Goal: Find specific page/section: Find specific page/section

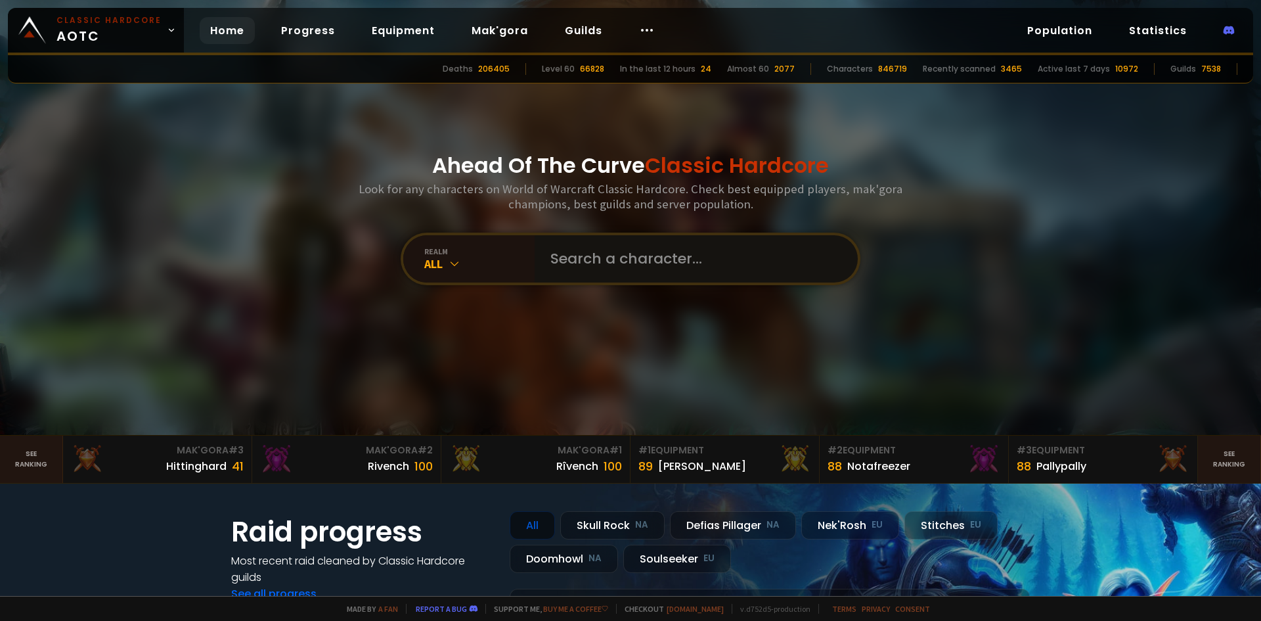
click at [673, 246] on input "text" at bounding box center [693, 258] width 300 height 47
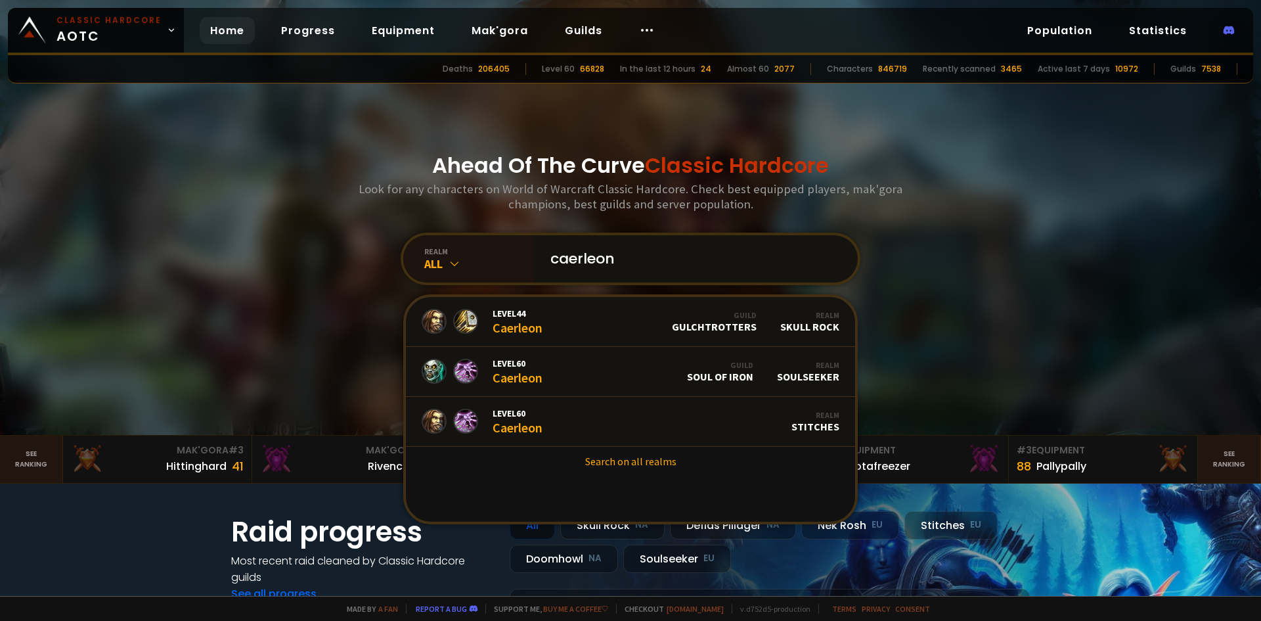
type input "caerleon"
click at [608, 376] on link "Level 60 Caerleon Guild Soul of Iron Realm Soulseeker" at bounding box center [630, 372] width 449 height 50
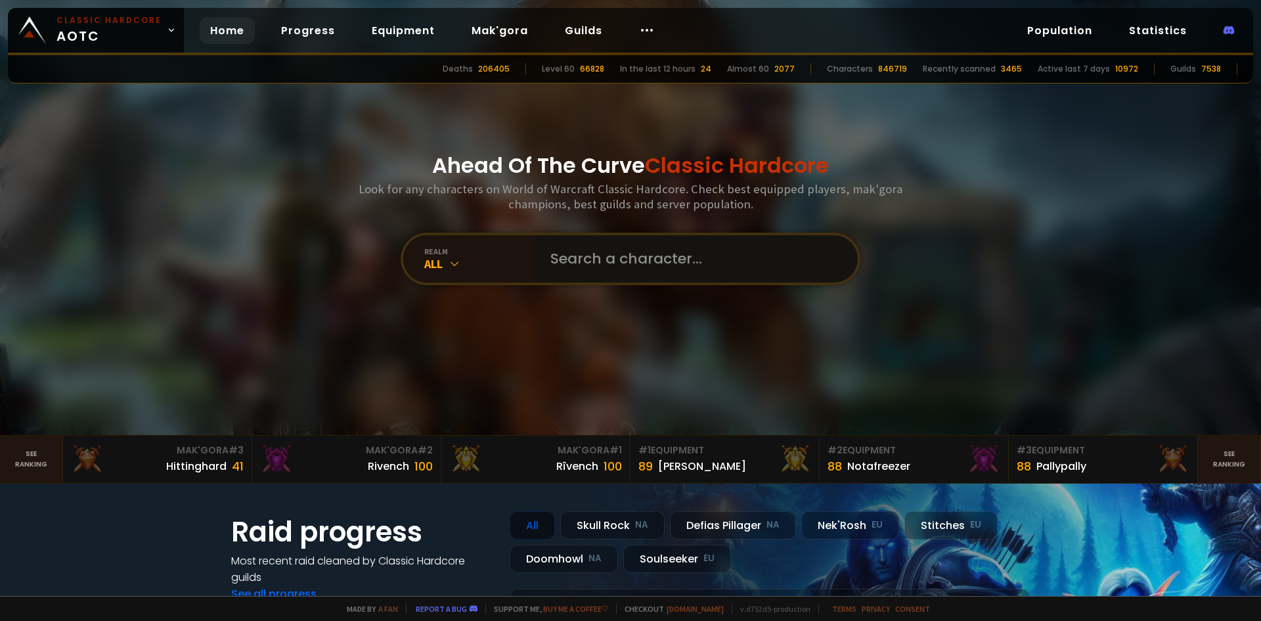
click at [632, 270] on input "text" at bounding box center [693, 258] width 300 height 47
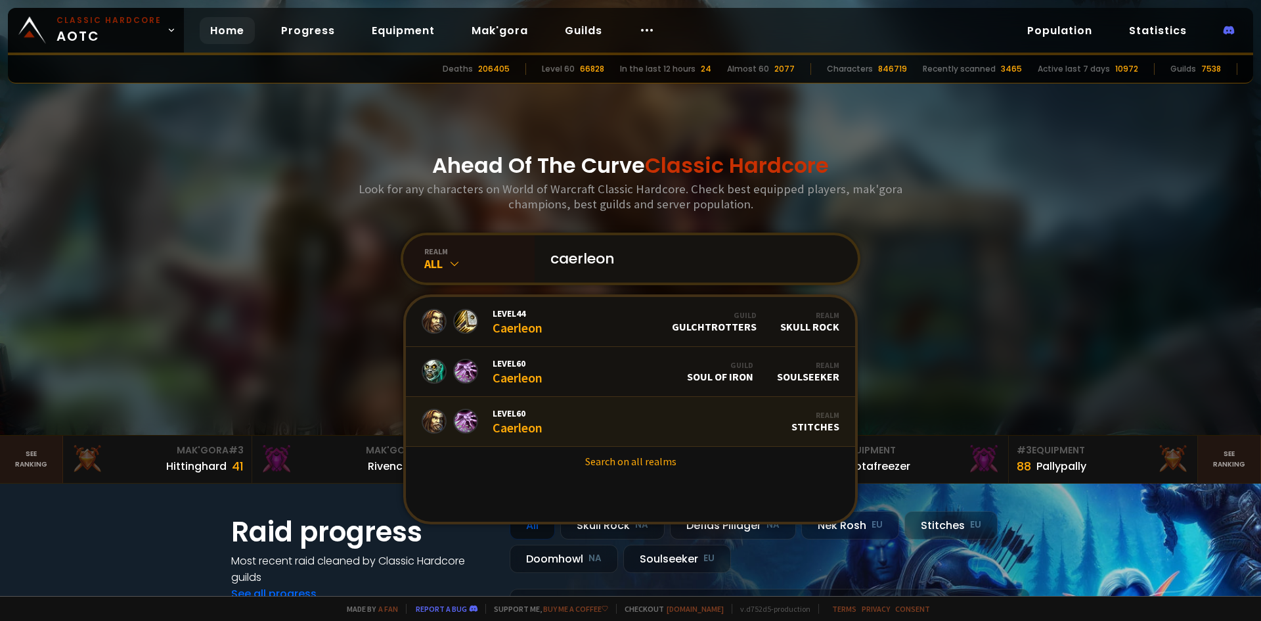
type input "caerleon"
click at [587, 426] on link "Level 60 Caerleon Realm Stitches" at bounding box center [630, 422] width 449 height 50
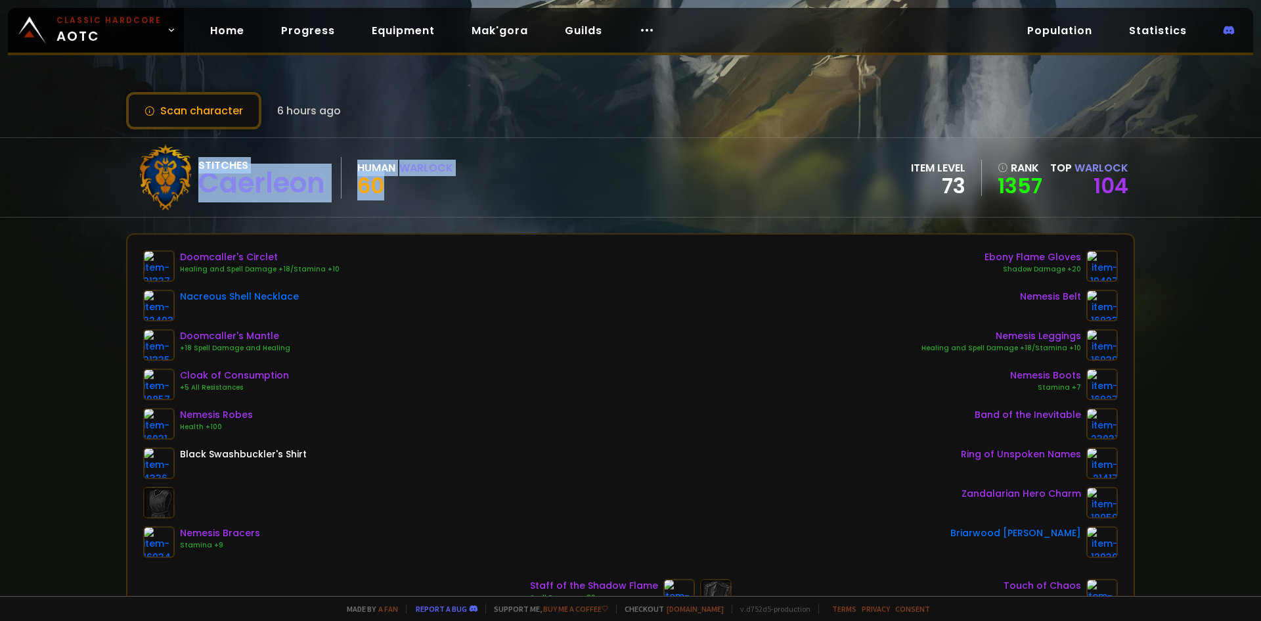
drag, startPoint x: 428, startPoint y: 187, endPoint x: 198, endPoint y: 158, distance: 231.7
click at [198, 158] on div "Stitches Caerleon Human Warlock 60" at bounding box center [293, 178] width 321 height 66
click at [198, 158] on div "Stitches" at bounding box center [261, 165] width 127 height 16
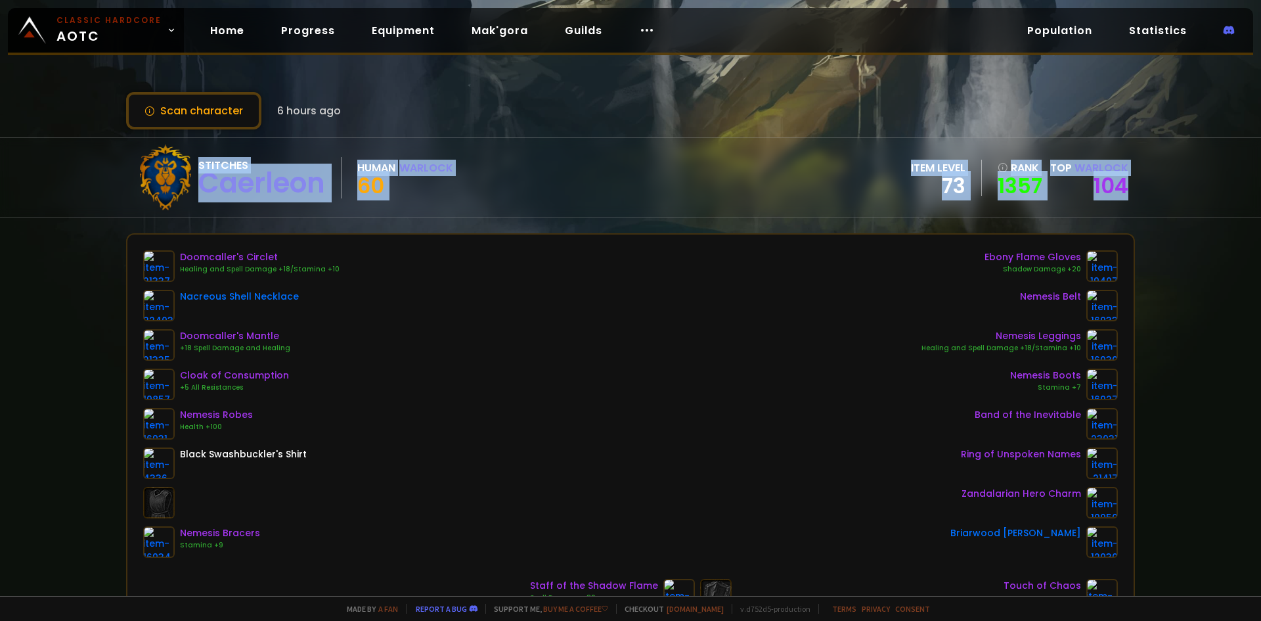
drag, startPoint x: 198, startPoint y: 158, endPoint x: 1148, endPoint y: 210, distance: 950.7
click at [1148, 210] on div "Stitches Caerleon Human Warlock 60 item level 73 rank 1357 Top Warlock 104" at bounding box center [630, 177] width 1261 height 80
click at [1148, 205] on div "Stitches Caerleon Human Warlock 60 item level 73 rank 1357 Top Warlock 104" at bounding box center [630, 177] width 1261 height 80
drag, startPoint x: 1144, startPoint y: 194, endPoint x: 181, endPoint y: 159, distance: 964.4
click at [181, 159] on div "Stitches Caerleon Human Warlock 60 item level 73 rank 1357 Top Warlock 104" at bounding box center [630, 177] width 1261 height 80
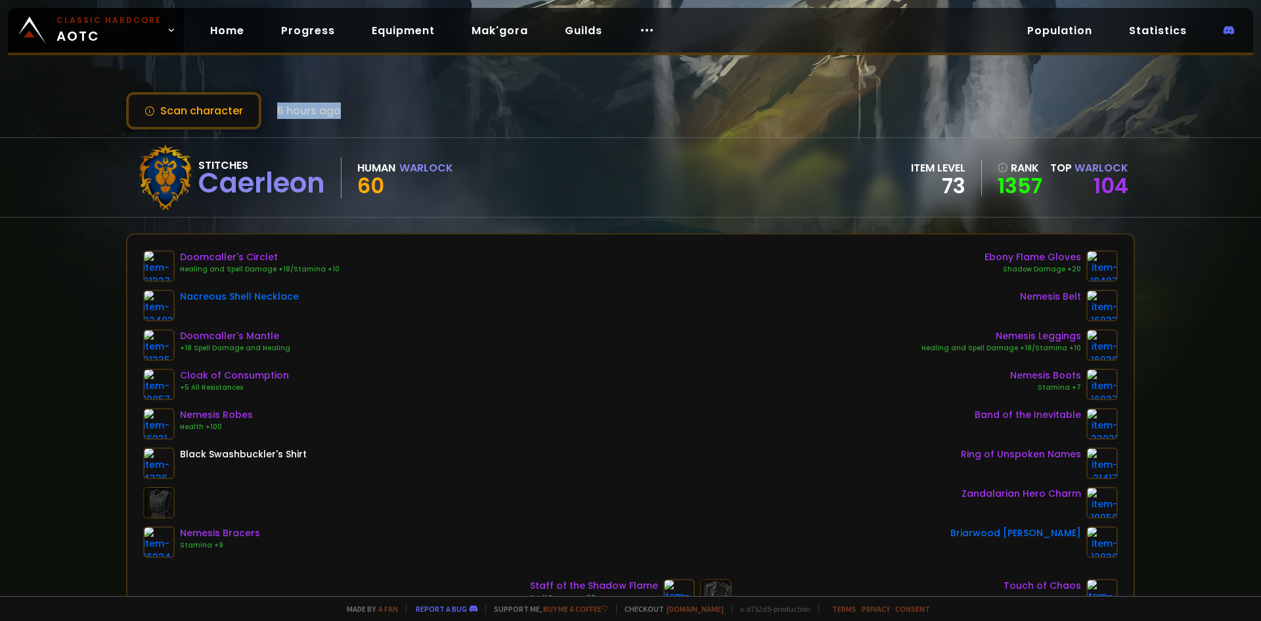
drag, startPoint x: 276, startPoint y: 107, endPoint x: 372, endPoint y: 111, distance: 96.6
click at [372, 111] on div "Scan character 6 hours ago" at bounding box center [630, 110] width 1009 height 37
drag, startPoint x: 372, startPoint y: 111, endPoint x: 275, endPoint y: 116, distance: 98.0
click at [275, 116] on div "Scan character 6 hours ago" at bounding box center [630, 110] width 1009 height 37
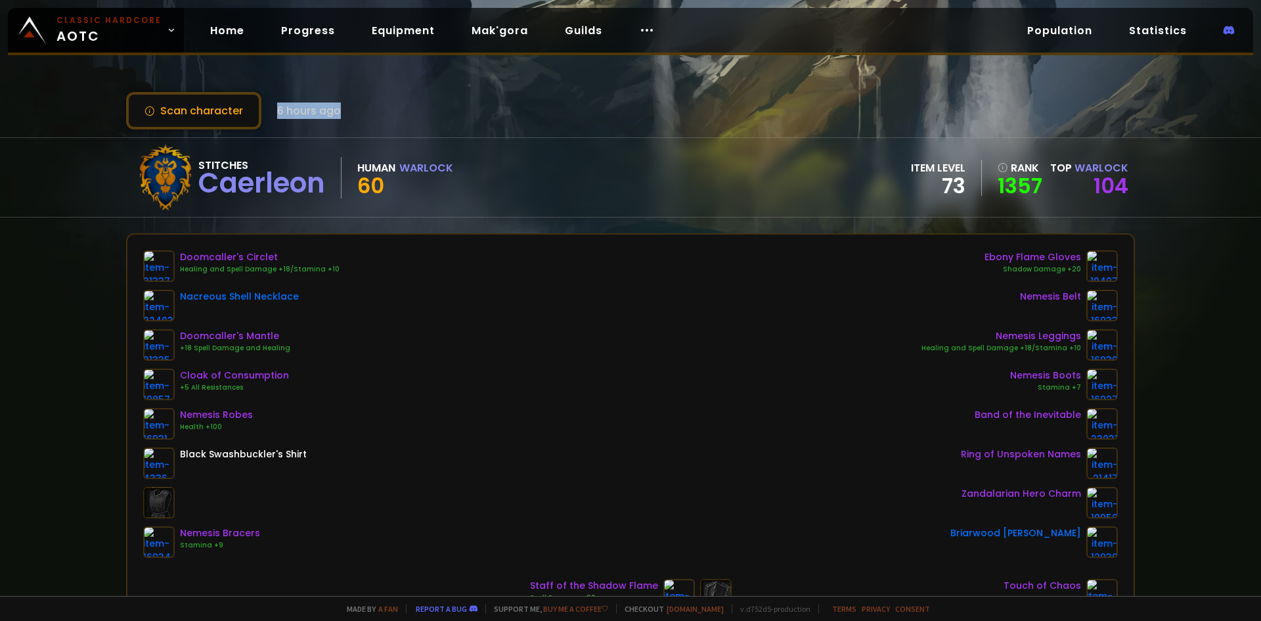
click at [277, 116] on span "6 hours ago" at bounding box center [309, 110] width 64 height 16
drag, startPoint x: 275, startPoint y: 116, endPoint x: 329, endPoint y: 110, distance: 54.8
click at [329, 110] on span "6 hours ago" at bounding box center [309, 110] width 64 height 16
drag, startPoint x: 329, startPoint y: 110, endPoint x: 108, endPoint y: 102, distance: 220.9
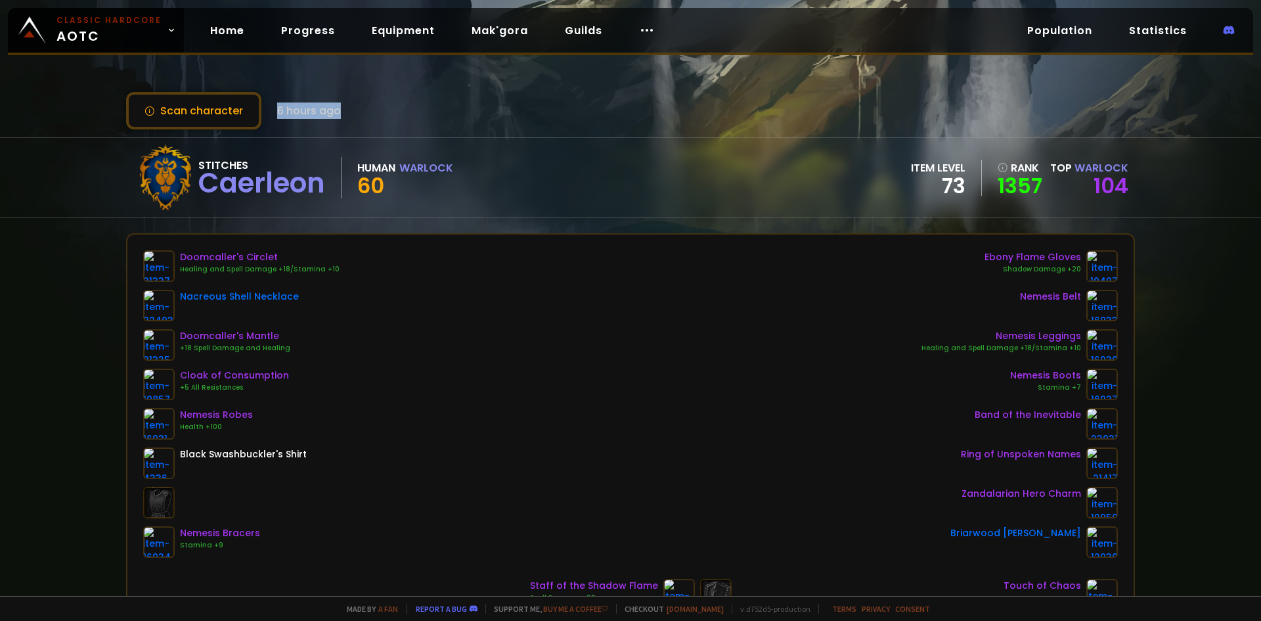
click at [108, 102] on div "Scan character 6 hours ago Stitches Caerleon Human Warlock 60 item level 73 ran…" at bounding box center [630, 298] width 1261 height 596
